Goal: Communication & Community: Answer question/provide support

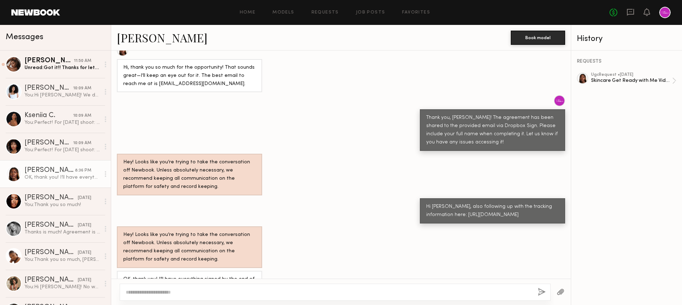
scroll to position [402, 0]
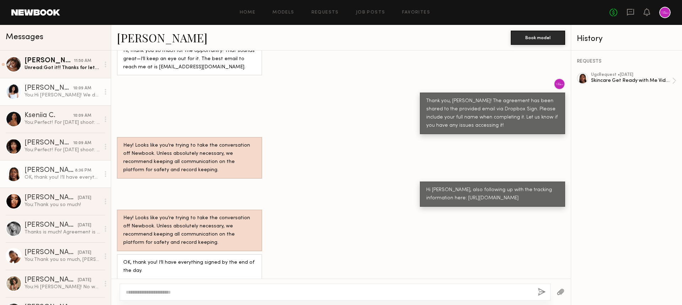
click at [52, 96] on div "You: Hi [PERSON_NAME]! We decided to move forward with another talent. We hope …" at bounding box center [63, 95] width 76 height 7
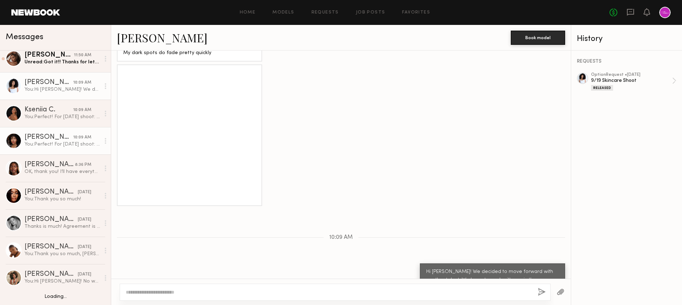
scroll to position [5, 0]
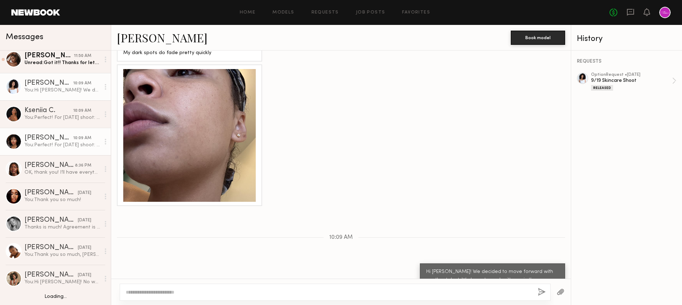
click at [56, 146] on div "You: Perfect! For [DATE] shoot: Model call time: 11:00am Address: [STREET_ADDRE…" at bounding box center [63, 144] width 76 height 7
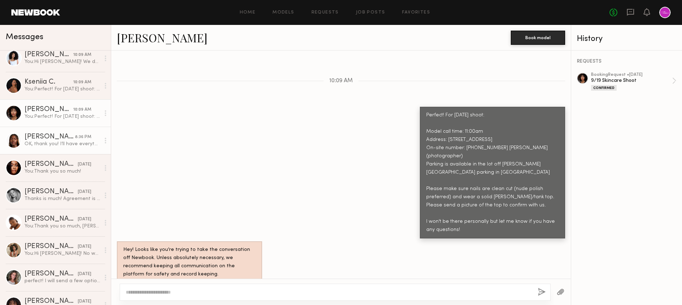
scroll to position [37, 0]
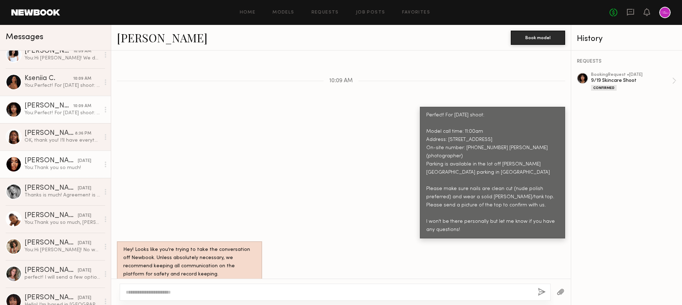
click at [53, 172] on link "[PERSON_NAME] [DATE] You: Thank you so much!" at bounding box center [55, 163] width 111 height 27
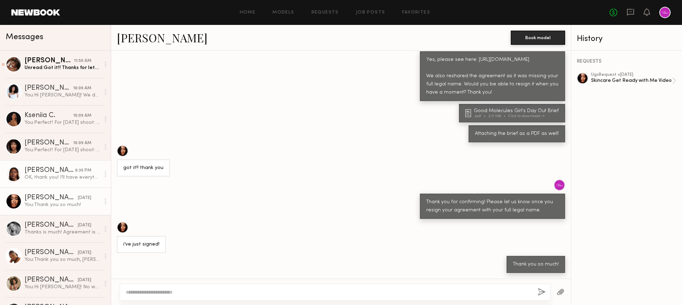
click at [54, 180] on div "OK, thank you! I’ll have everything signed by the end of the day." at bounding box center [63, 177] width 76 height 7
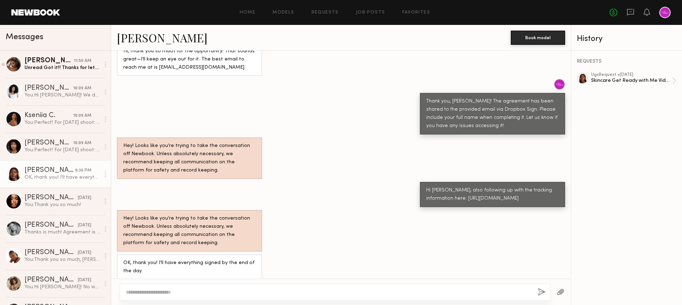
scroll to position [402, 0]
click at [56, 200] on div "[PERSON_NAME]" at bounding box center [51, 197] width 53 height 7
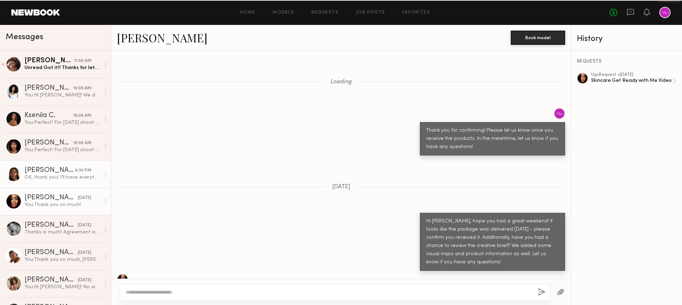
scroll to position [302, 0]
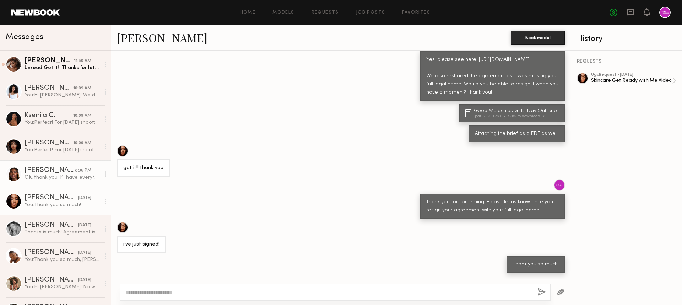
click at [50, 179] on div "OK, thank you! I’ll have everything signed by the end of the day." at bounding box center [63, 177] width 76 height 7
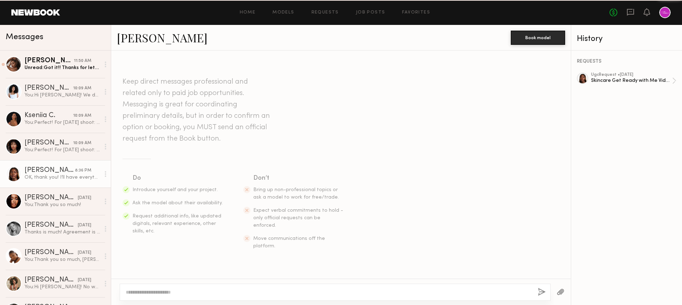
scroll to position [402, 0]
